Goal: Task Accomplishment & Management: Complete application form

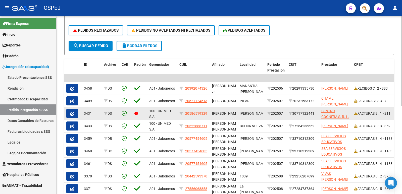
scroll to position [126, 0]
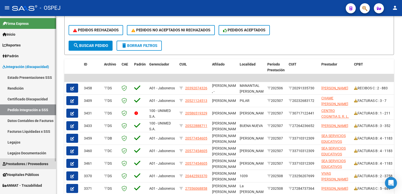
click at [18, 162] on span "Prestadores / Proveedores" at bounding box center [26, 164] width 46 height 6
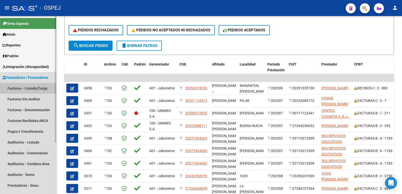
click at [26, 89] on link "Facturas - Listado/Carga" at bounding box center [28, 88] width 56 height 11
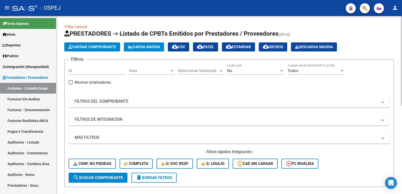
click at [143, 100] on mat-panel-title "FILTROS DEL COMPROBANTE" at bounding box center [226, 102] width 303 height 6
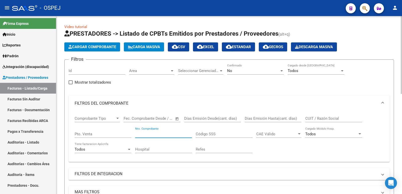
click at [154, 133] on input "Nro. Comprobante" at bounding box center [163, 134] width 57 height 5
click at [251, 71] on div "No" at bounding box center [253, 71] width 52 height 5
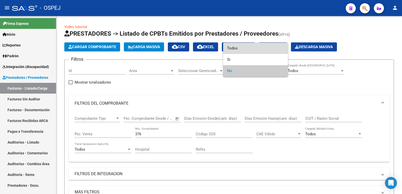
click at [245, 48] on span "Todos" at bounding box center [255, 48] width 57 height 11
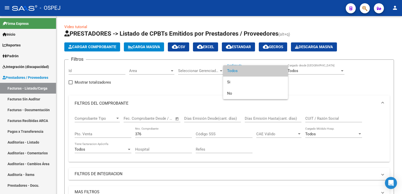
click at [241, 70] on span "Todos" at bounding box center [255, 70] width 57 height 11
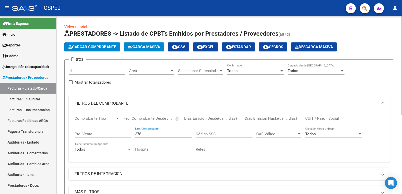
click at [150, 133] on input "376" at bounding box center [163, 134] width 57 height 5
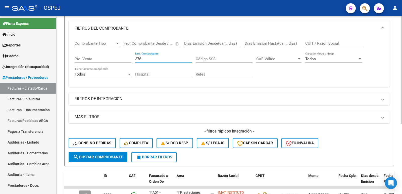
scroll to position [66, 0]
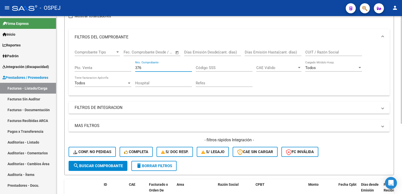
click at [147, 69] on input "376" at bounding box center [163, 68] width 57 height 5
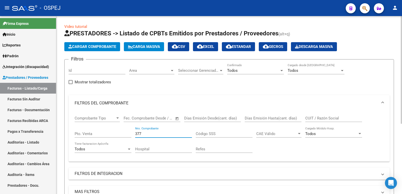
scroll to position [0, 0]
type input "377"
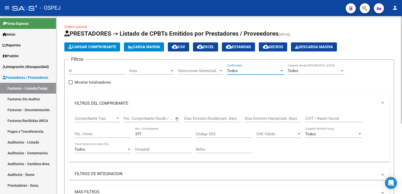
click at [237, 69] on span "Todos" at bounding box center [232, 71] width 11 height 5
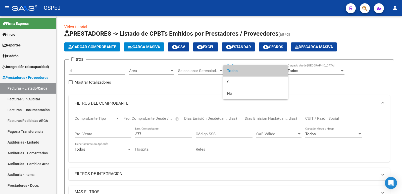
click at [237, 70] on span "Todos" at bounding box center [255, 70] width 57 height 11
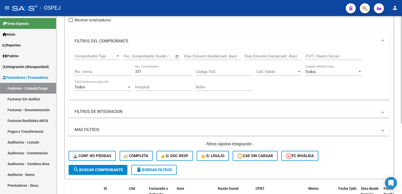
scroll to position [75, 0]
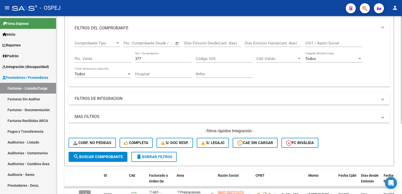
click at [95, 102] on mat-expansion-panel-header "FILTROS DE INTEGRACION" at bounding box center [229, 99] width 321 height 12
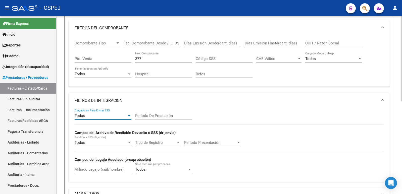
click at [86, 115] on div "Todos" at bounding box center [101, 116] width 52 height 5
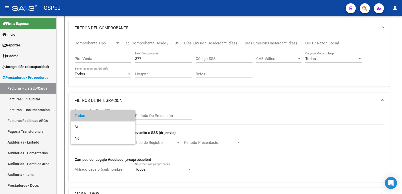
click at [83, 118] on span "Todos" at bounding box center [103, 115] width 57 height 11
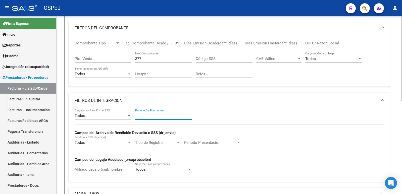
click at [147, 115] on input "Período De Prestación" at bounding box center [163, 116] width 57 height 5
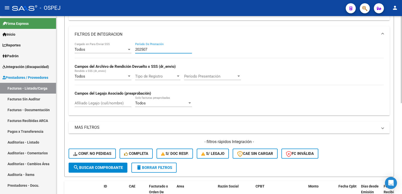
scroll to position [101, 0]
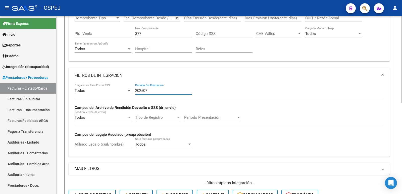
type input "202507"
drag, startPoint x: 149, startPoint y: 34, endPoint x: 91, endPoint y: 39, distance: 58.6
click at [91, 39] on div "Comprobante Tipo Comprobante Tipo Fecha inicio – Fecha fin Fec. Comprobante Des…" at bounding box center [229, 34] width 309 height 47
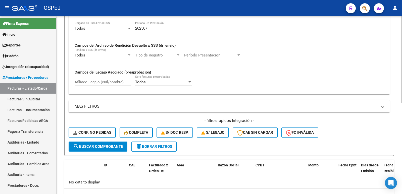
scroll to position [176, 0]
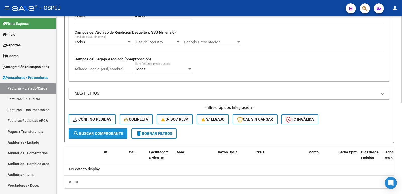
click at [90, 133] on span "search Buscar Comprobante" at bounding box center [98, 134] width 50 height 5
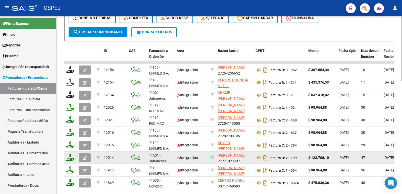
scroll to position [307, 0]
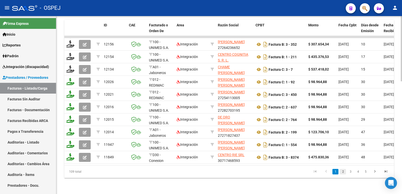
click at [344, 170] on link "2" at bounding box center [343, 172] width 6 height 6
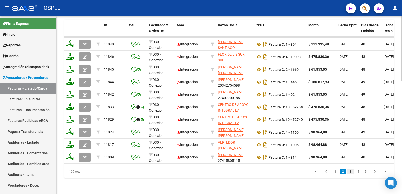
click at [350, 173] on link "3" at bounding box center [351, 172] width 6 height 6
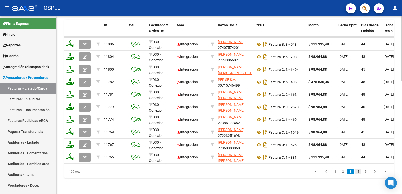
click at [359, 173] on link "4" at bounding box center [358, 172] width 6 height 6
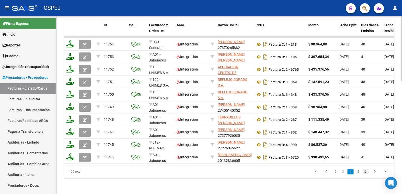
click at [365, 171] on link "6" at bounding box center [366, 172] width 6 height 6
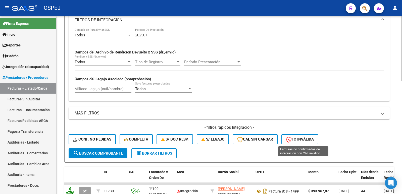
scroll to position [0, 0]
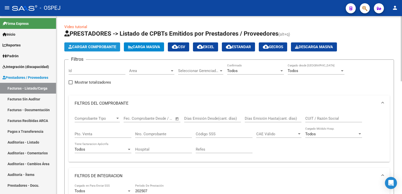
click at [81, 47] on span "Cargar Comprobante" at bounding box center [92, 47] width 48 height 5
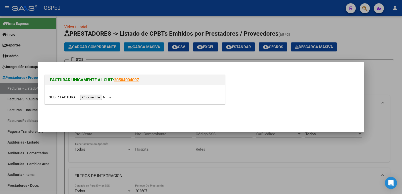
click at [95, 98] on input "file" at bounding box center [81, 97] width 64 height 5
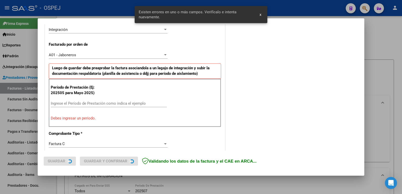
scroll to position [137, 0]
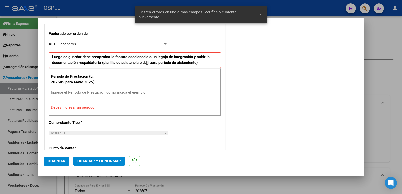
click at [59, 92] on input "Ingrese el Período de Prestación como indica el ejemplo" at bounding box center [109, 92] width 116 height 5
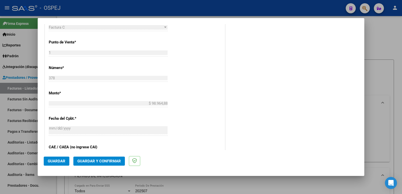
scroll to position [238, 0]
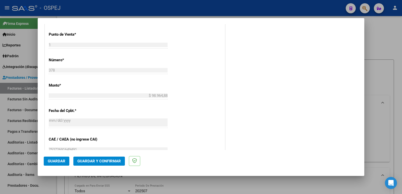
type input "202508"
click at [53, 159] on button "Guardar" at bounding box center [57, 161] width 26 height 9
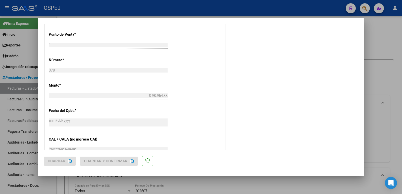
scroll to position [0, 0]
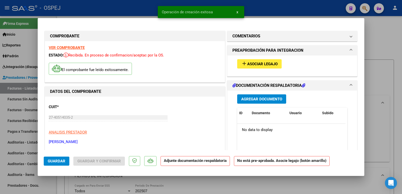
click at [241, 61] on mat-icon "add" at bounding box center [244, 64] width 6 height 6
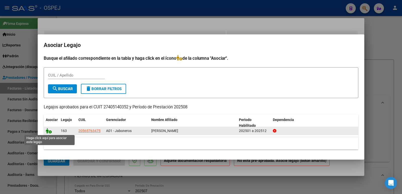
click at [46, 130] on icon at bounding box center [49, 131] width 6 height 6
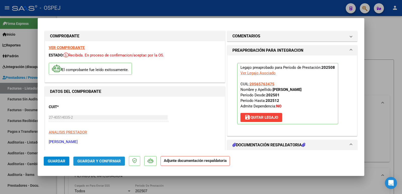
click at [105, 161] on span "Guardar y Confirmar" at bounding box center [99, 161] width 44 height 5
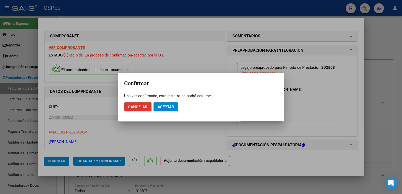
click at [163, 109] on span "Aceptar" at bounding box center [166, 107] width 17 height 5
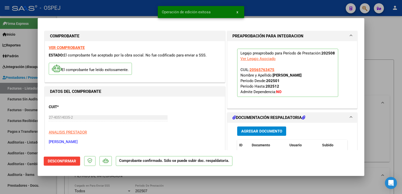
click at [100, 10] on div at bounding box center [201, 97] width 402 height 194
type input "$ 0,00"
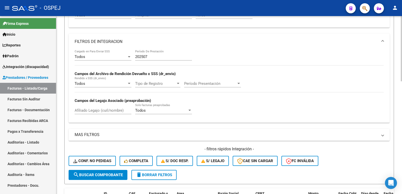
scroll to position [75, 0]
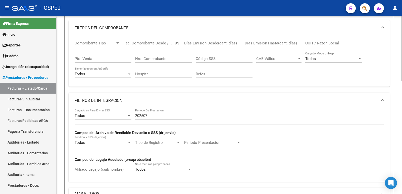
click at [144, 60] on input "Nro. Comprobante" at bounding box center [163, 59] width 57 height 5
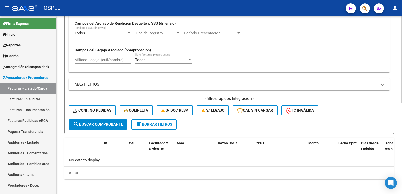
scroll to position [186, 0]
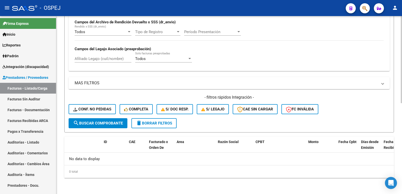
type input "377"
click at [95, 123] on span "search Buscar Comprobante" at bounding box center [98, 123] width 50 height 5
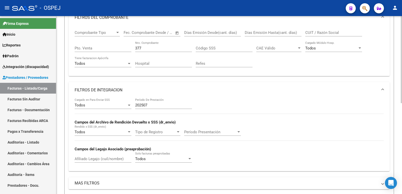
scroll to position [86, 0]
click at [11, 88] on link "Facturas - Listado/Carga" at bounding box center [28, 88] width 56 height 11
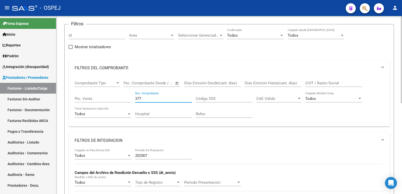
drag, startPoint x: 158, startPoint y: 100, endPoint x: 95, endPoint y: 100, distance: 63.1
click at [95, 100] on div "Comprobante Tipo Comprobante Tipo Fecha inicio – Fecha fin Fec. Comprobante Des…" at bounding box center [229, 99] width 309 height 47
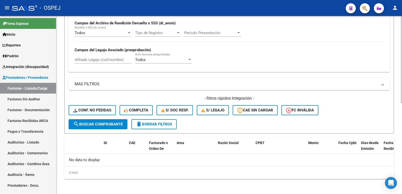
scroll to position [186, 0]
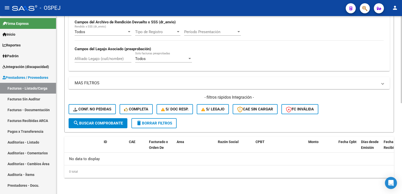
type input "378"
click at [108, 121] on span "search Buscar Comprobante" at bounding box center [98, 123] width 50 height 5
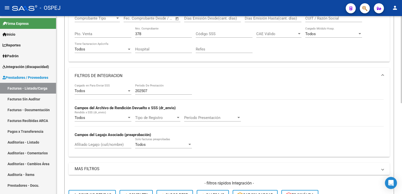
scroll to position [86, 0]
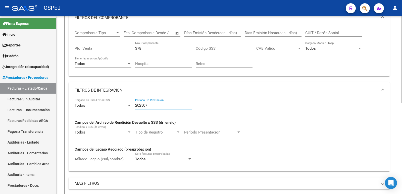
drag, startPoint x: 157, startPoint y: 104, endPoint x: 103, endPoint y: 107, distance: 54.7
click at [103, 107] on div "Todos Cargado en Para Enviar SSS 202507 Período De Prestación Campos del Archiv…" at bounding box center [229, 133] width 309 height 69
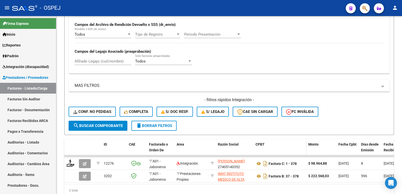
scroll to position [186, 0]
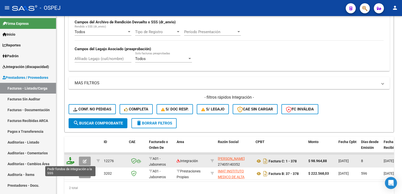
click at [70, 163] on icon at bounding box center [70, 160] width 8 height 7
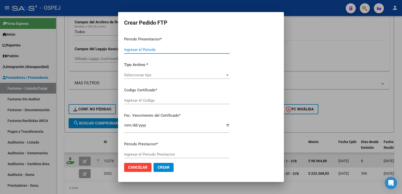
type input "202508"
type input "$ 98.964,88"
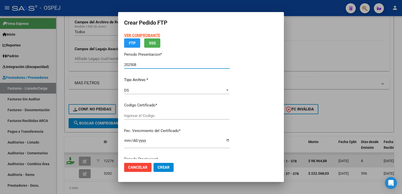
type input "arg020005657634720230828202806bs"
type input "[DATE]"
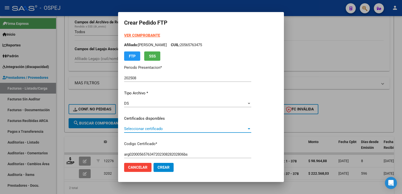
click at [159, 131] on span "Seleccionar certificado" at bounding box center [185, 129] width 123 height 5
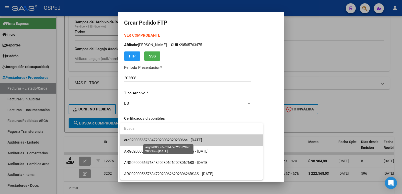
click at [162, 139] on span "arg020005657634720230828202806bs - [DATE]" at bounding box center [163, 140] width 78 height 5
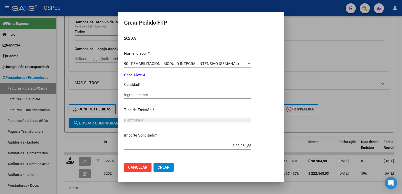
scroll to position [176, 0]
click at [159, 95] on input "Ingresar el nro" at bounding box center [187, 95] width 127 height 5
type input "4"
click at [166, 169] on span "Crear" at bounding box center [164, 167] width 12 height 5
